Goal: Navigation & Orientation: Find specific page/section

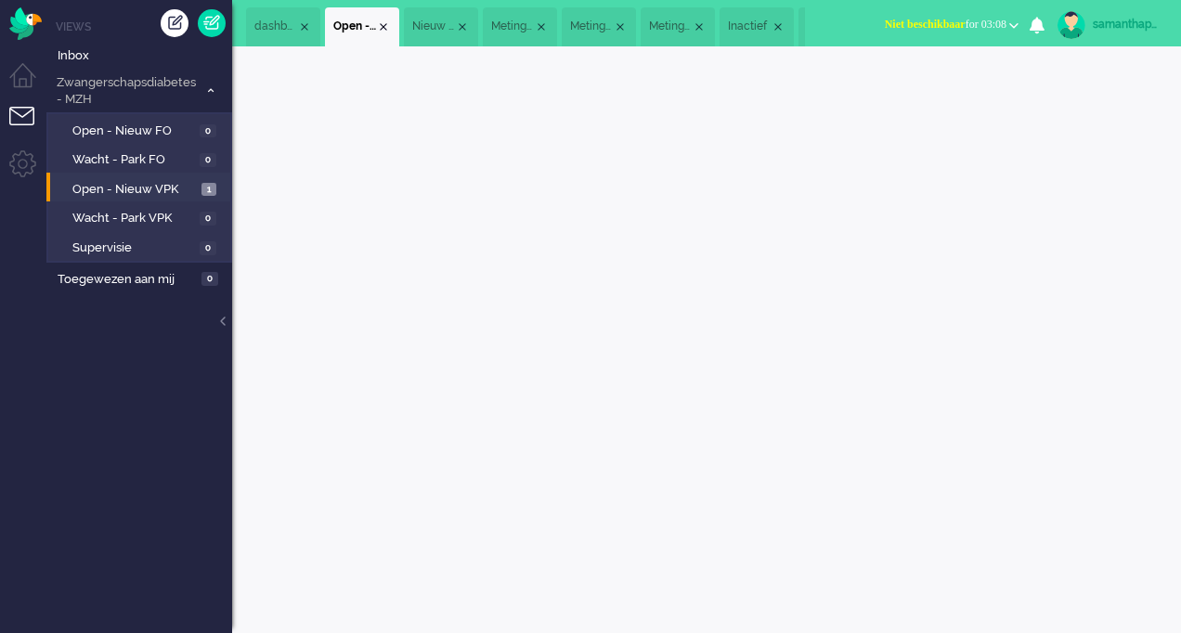
click at [121, 183] on span "Open - Nieuw VPK" at bounding box center [134, 190] width 124 height 18
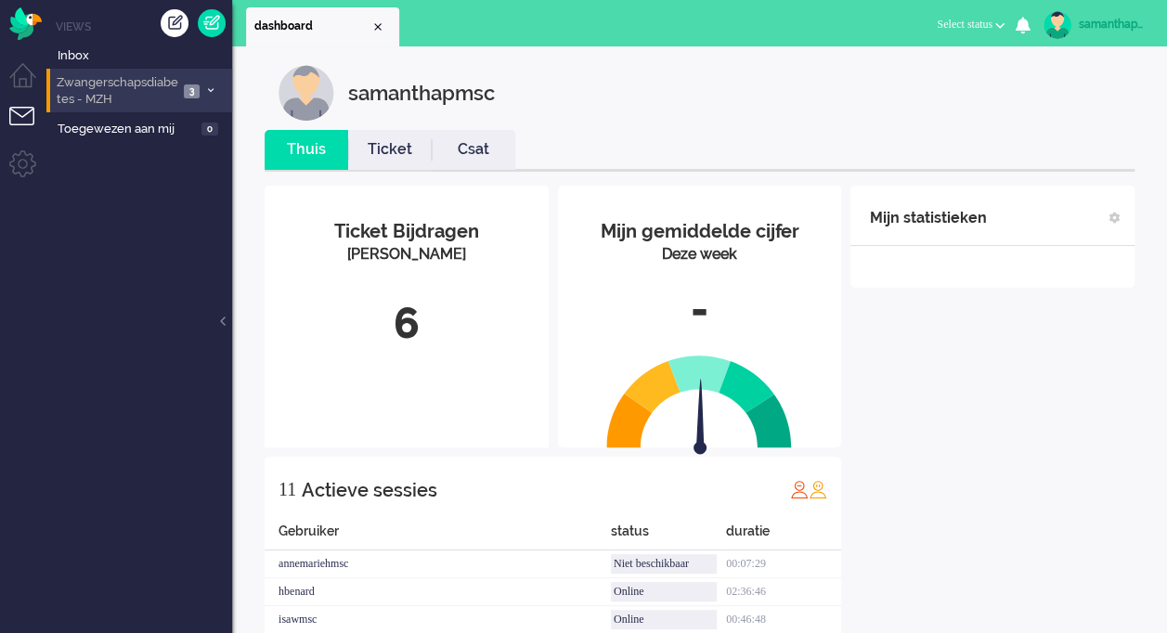
click at [213, 87] on icon at bounding box center [211, 90] width 6 height 6
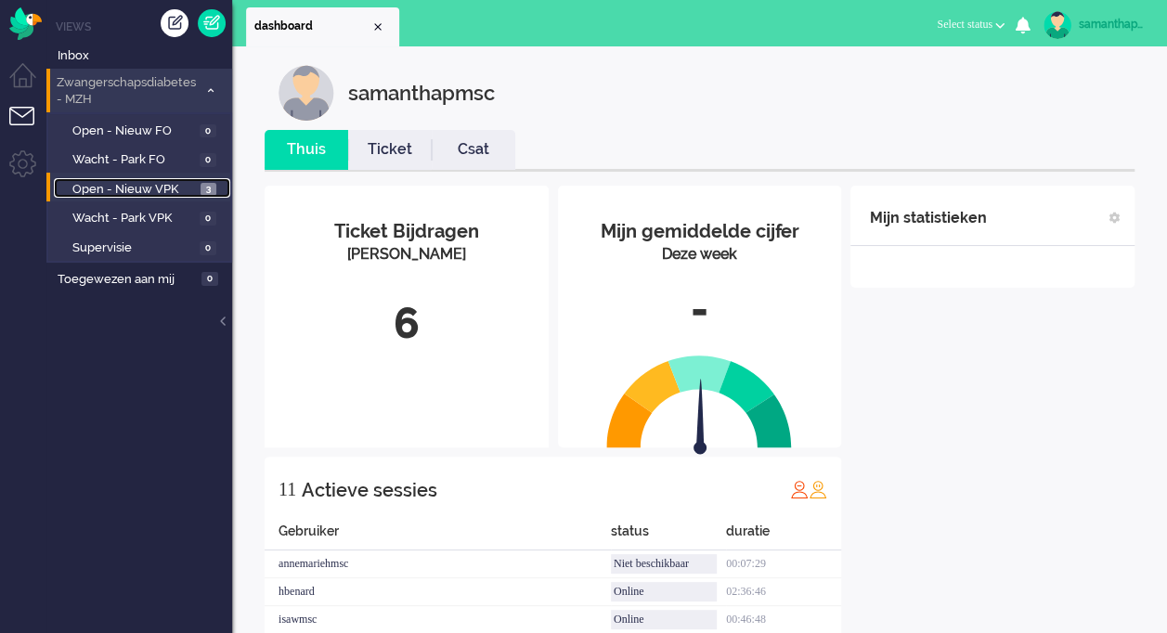
click at [184, 192] on span "Open - Nieuw VPK" at bounding box center [133, 190] width 123 height 18
